Goal: Information Seeking & Learning: Learn about a topic

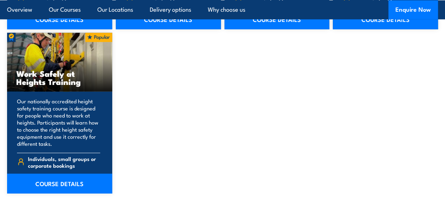
scroll to position [927, 0]
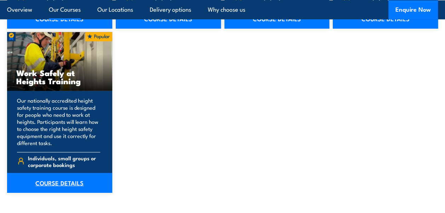
click at [78, 181] on link "COURSE DETAILS" at bounding box center [59, 183] width 105 height 20
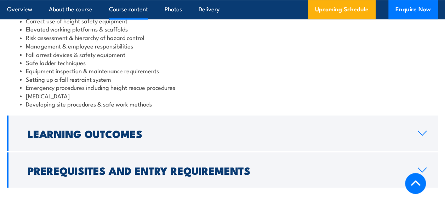
scroll to position [623, 0]
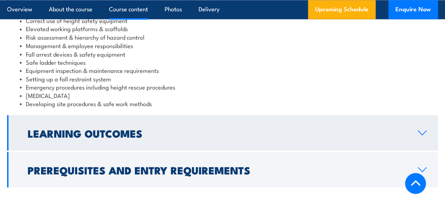
click at [140, 141] on link "Learning Outcomes" at bounding box center [222, 132] width 431 height 35
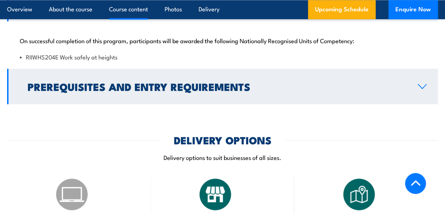
scroll to position [645, 0]
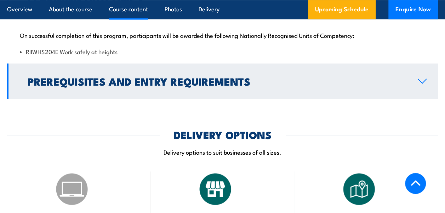
click at [173, 82] on h2 "Prerequisites and Entry Requirements" at bounding box center [217, 80] width 379 height 9
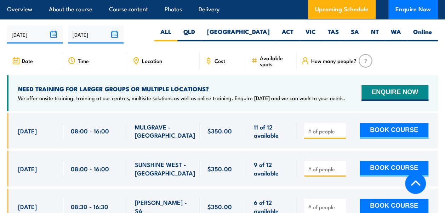
scroll to position [1107, 0]
click at [174, 85] on h4 "NEED TRAINING FOR LARGER GROUPS OR MULTIPLE LOCATIONS?" at bounding box center [181, 89] width 327 height 8
